Goal: Find specific page/section: Find specific page/section

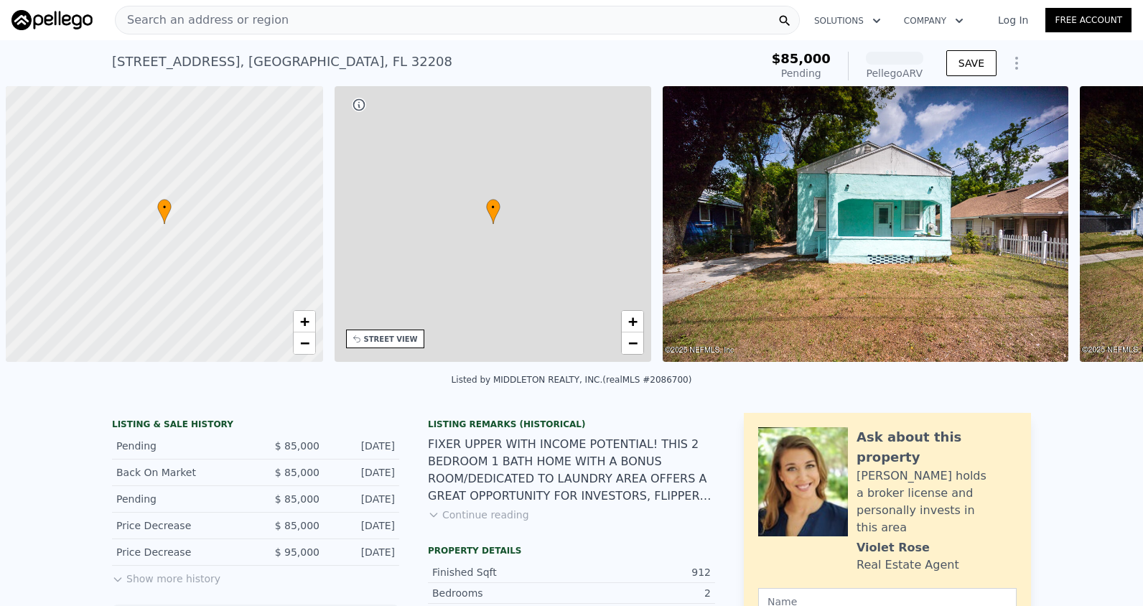
scroll to position [0, 6]
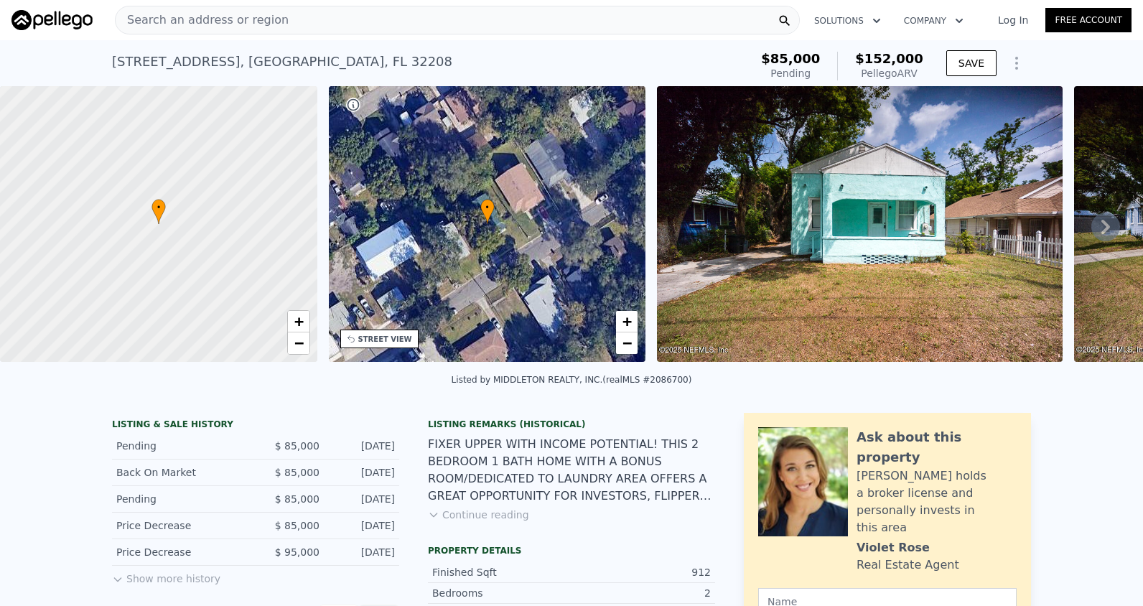
click at [255, 22] on span "Search an address or region" at bounding box center [202, 19] width 173 height 17
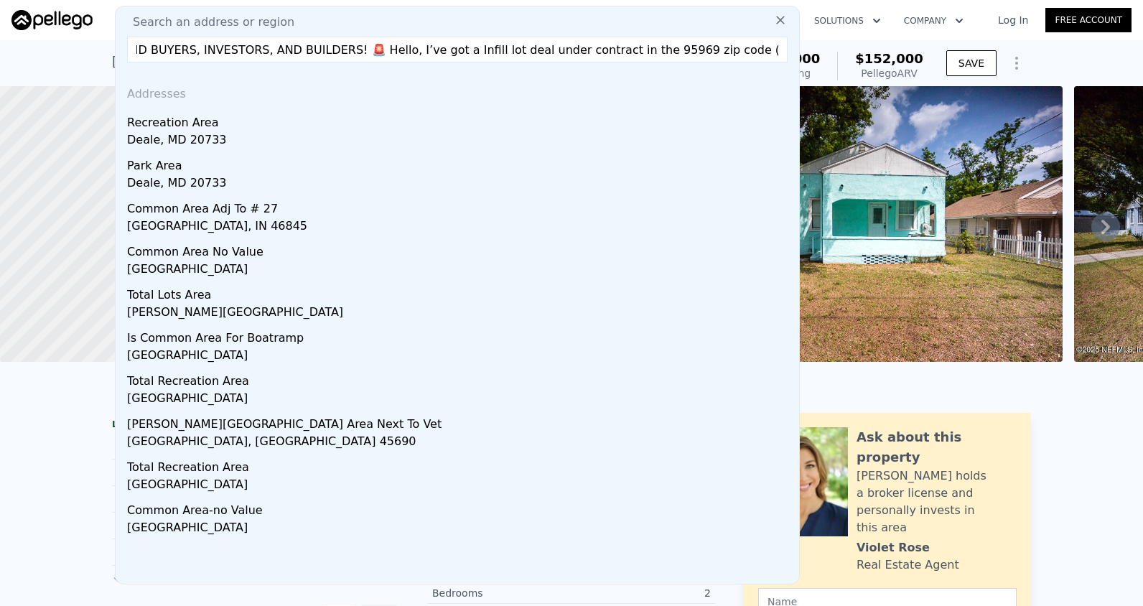
scroll to position [0, 0]
drag, startPoint x: 319, startPoint y: 56, endPoint x: 78, endPoint y: 35, distance: 242.1
click at [78, 35] on div "Search an address or region Search an address or region OFF-MARKET LAND DEAL (P…" at bounding box center [571, 20] width 1120 height 34
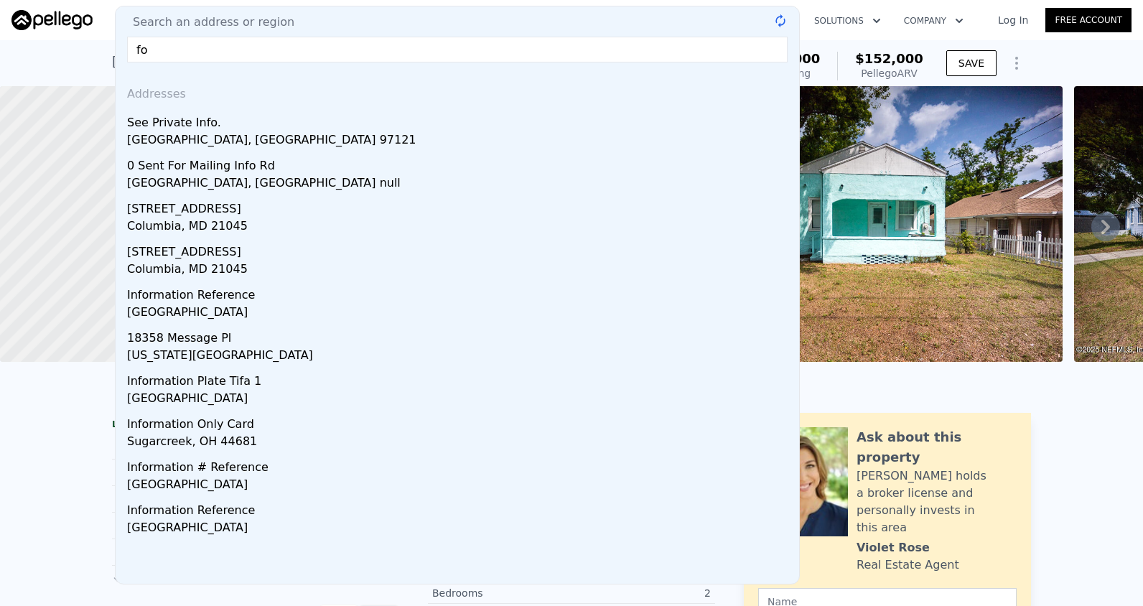
type input "o"
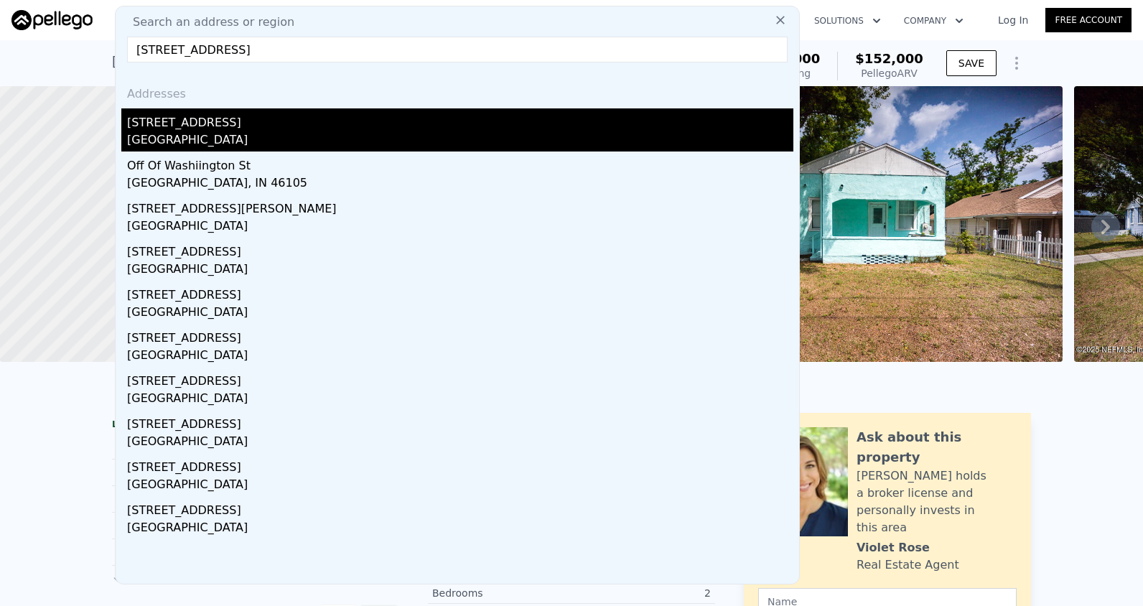
type input "424 walnut street township of washiington, nj 07676"
click at [134, 123] on div "424 Walnut St" at bounding box center [460, 119] width 666 height 23
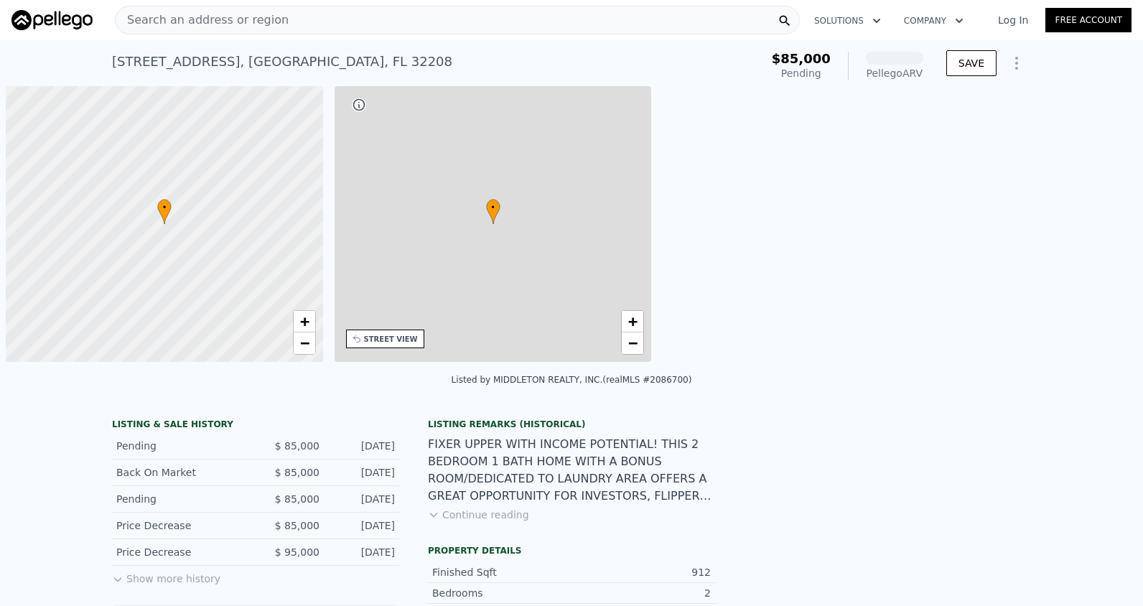
scroll to position [0, 6]
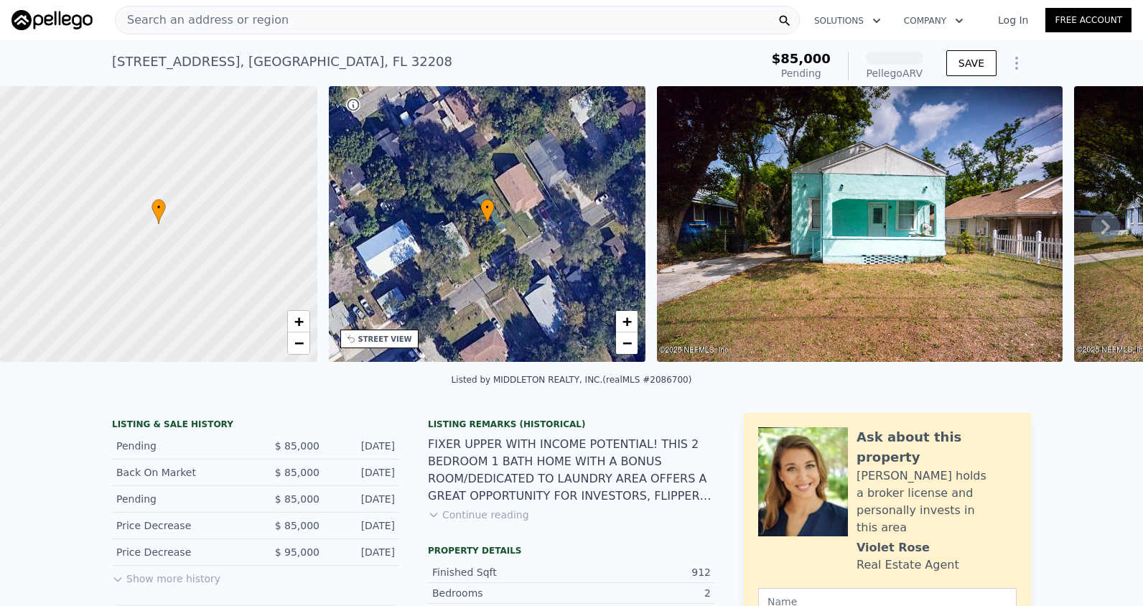
click at [240, 16] on span "Search an address or region" at bounding box center [202, 19] width 173 height 17
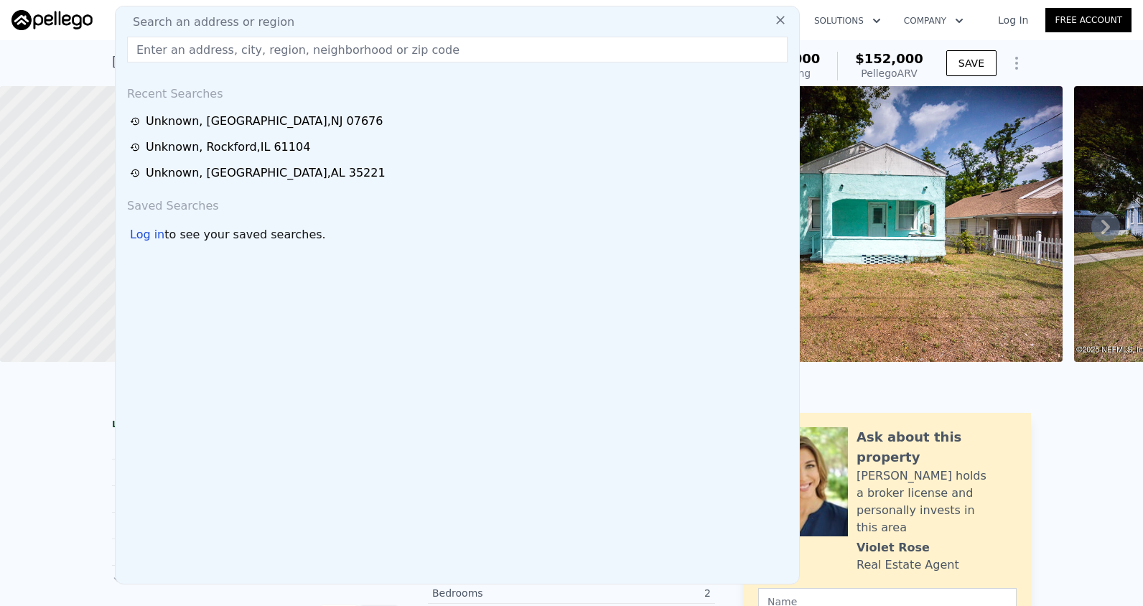
type input "[STREET_ADDRESS][PERSON_NAME]"
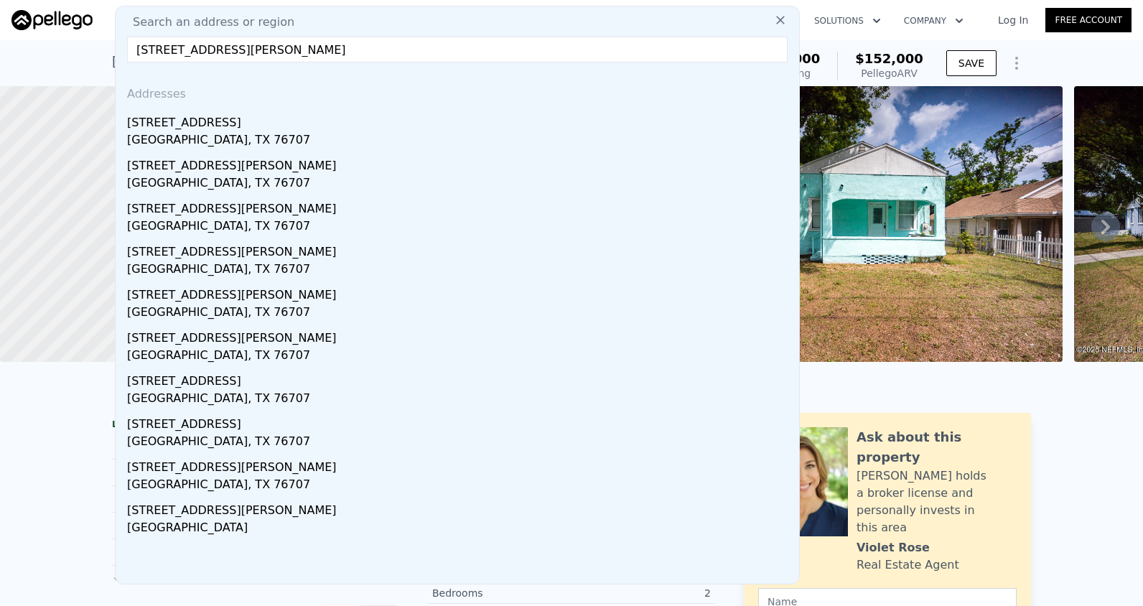
click at [368, 55] on input "[STREET_ADDRESS][PERSON_NAME]" at bounding box center [457, 50] width 660 height 26
